Goal: Task Accomplishment & Management: Manage account settings

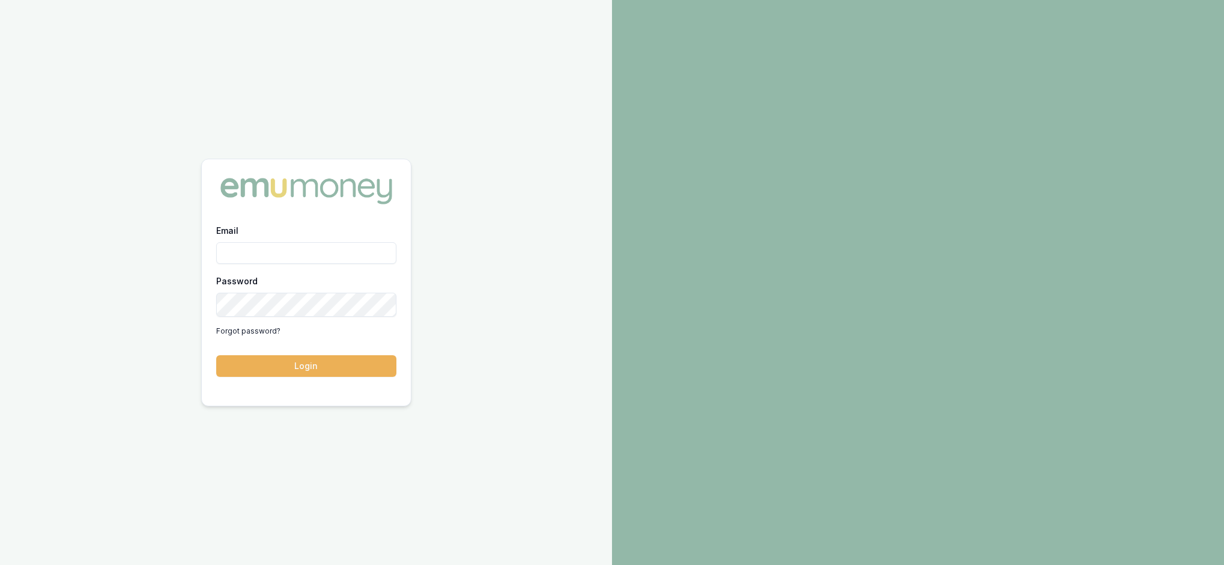
type input "[EMAIL_ADDRESS][PERSON_NAME][DOMAIN_NAME]"
click at [332, 364] on button "Login" at bounding box center [306, 366] width 180 height 22
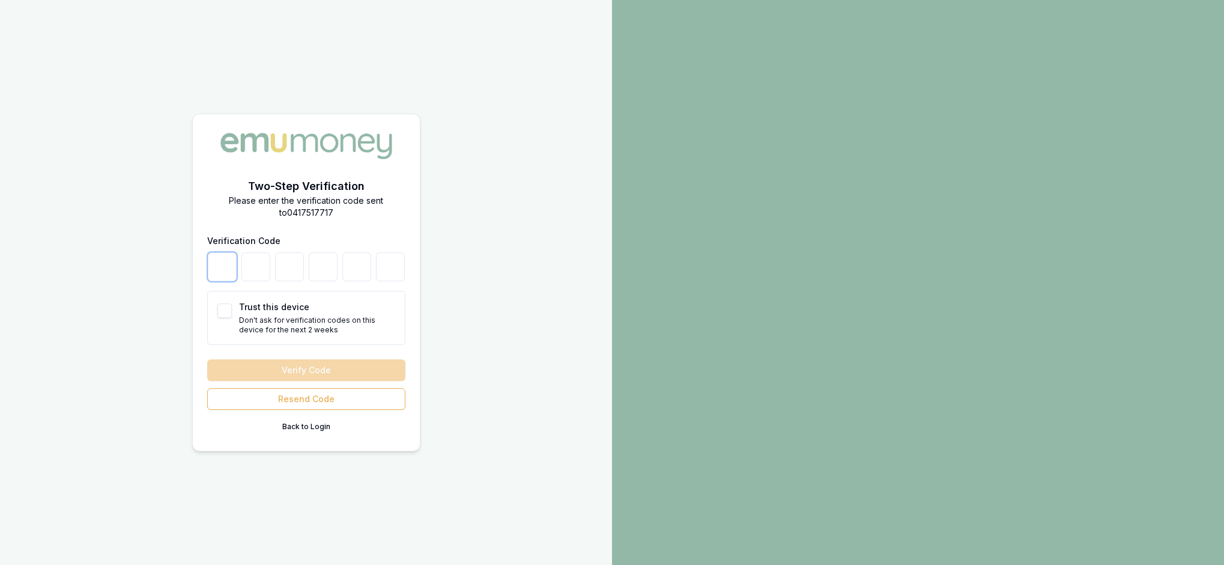
click at [208, 256] on input "number" at bounding box center [222, 266] width 29 height 29
type input "8"
type input "3"
type input "4"
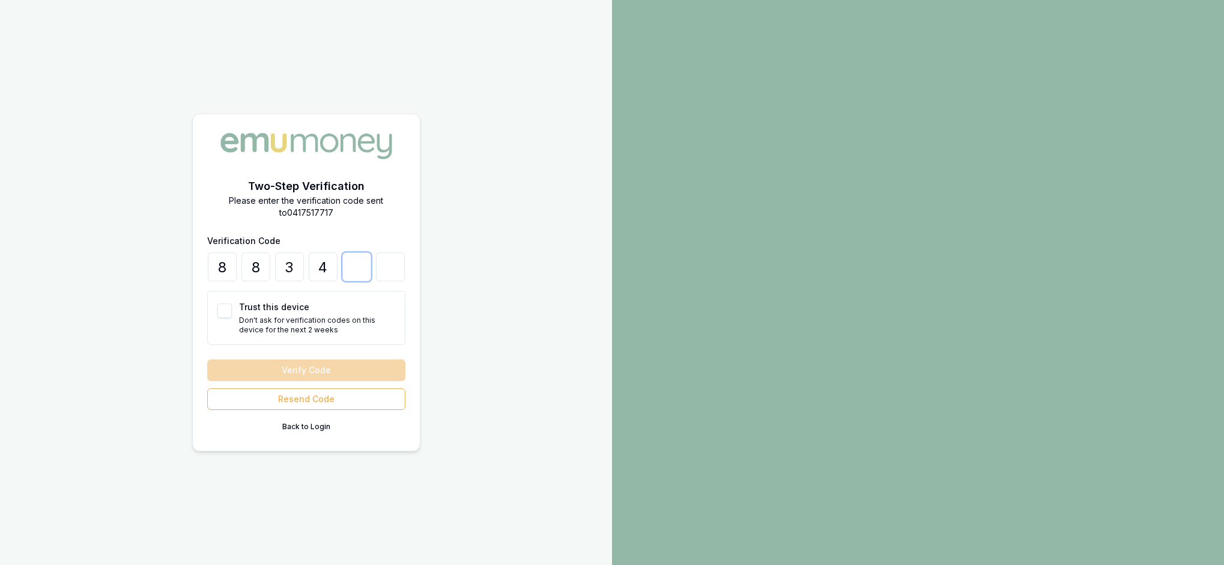
type input "9"
click at [232, 309] on button "Trust this device" at bounding box center [224, 310] width 14 height 14
checkbox input "true"
click at [310, 381] on button "Verify Code" at bounding box center [306, 370] width 198 height 22
